Goal: Use online tool/utility: Utilize a website feature to perform a specific function

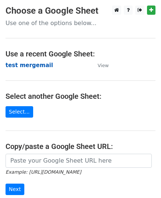
click at [13, 64] on strong "test mergemail" at bounding box center [29, 65] width 47 height 7
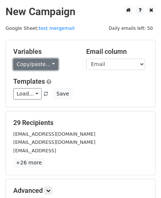
click at [44, 62] on link "Copy/paste..." at bounding box center [35, 64] width 45 height 11
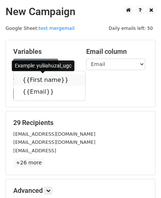
click at [29, 80] on link "{{First name}}" at bounding box center [49, 80] width 71 height 12
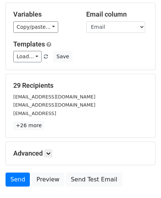
scroll to position [87, 0]
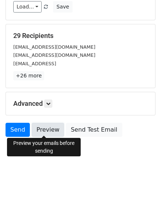
click at [46, 131] on link "Preview" at bounding box center [48, 130] width 32 height 14
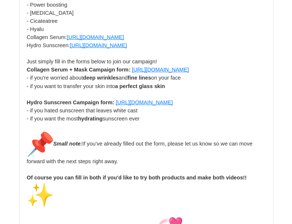
scroll to position [883, 0]
